Goal: Transaction & Acquisition: Book appointment/travel/reservation

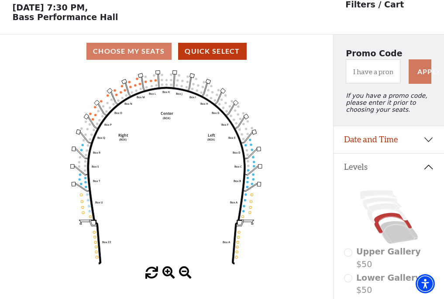
scroll to position [41, 0]
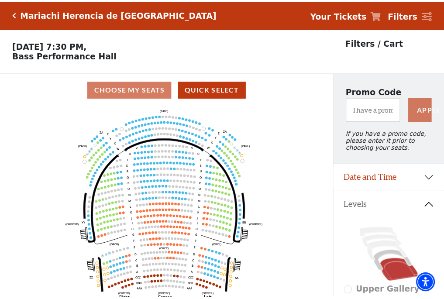
scroll to position [41, 0]
